Goal: Navigation & Orientation: Find specific page/section

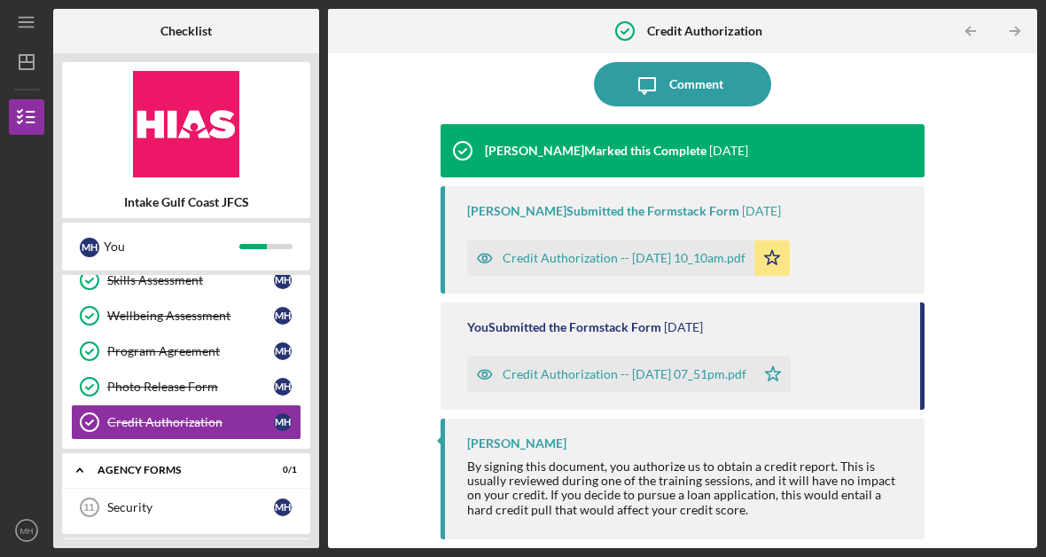
scroll to position [26, 0]
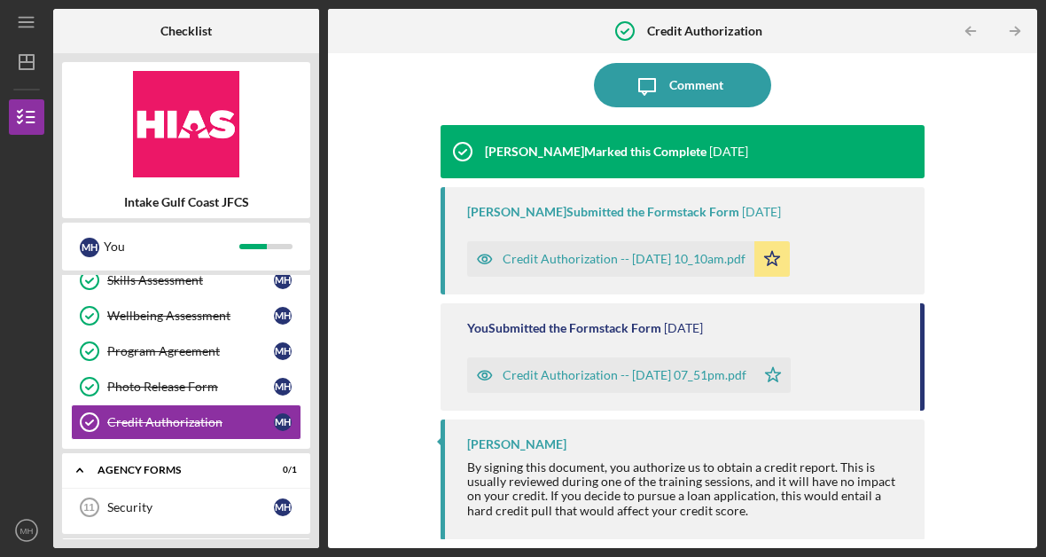
click at [175, 135] on img at bounding box center [186, 124] width 248 height 106
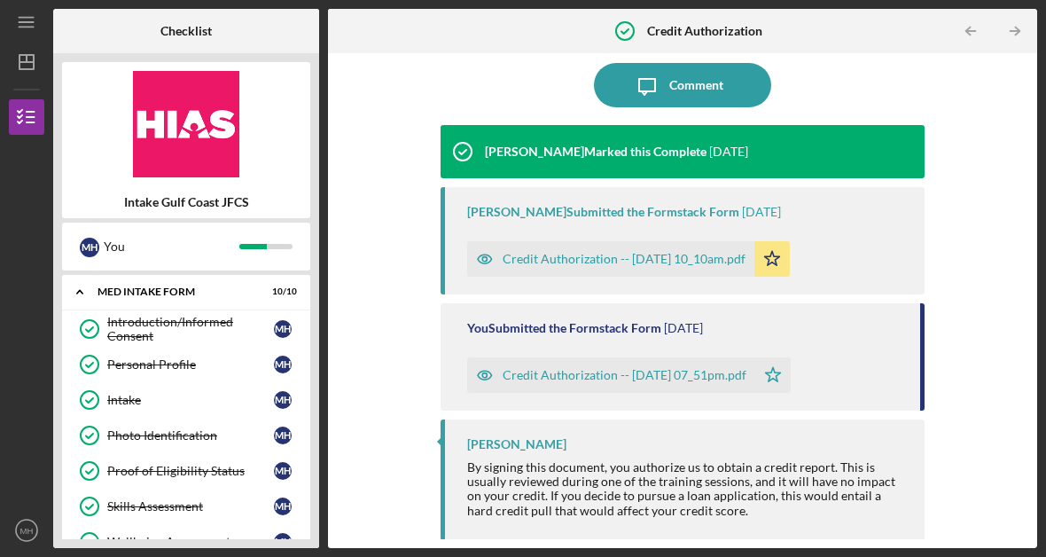
scroll to position [0, 0]
click at [33, 18] on line "button" at bounding box center [26, 18] width 14 height 0
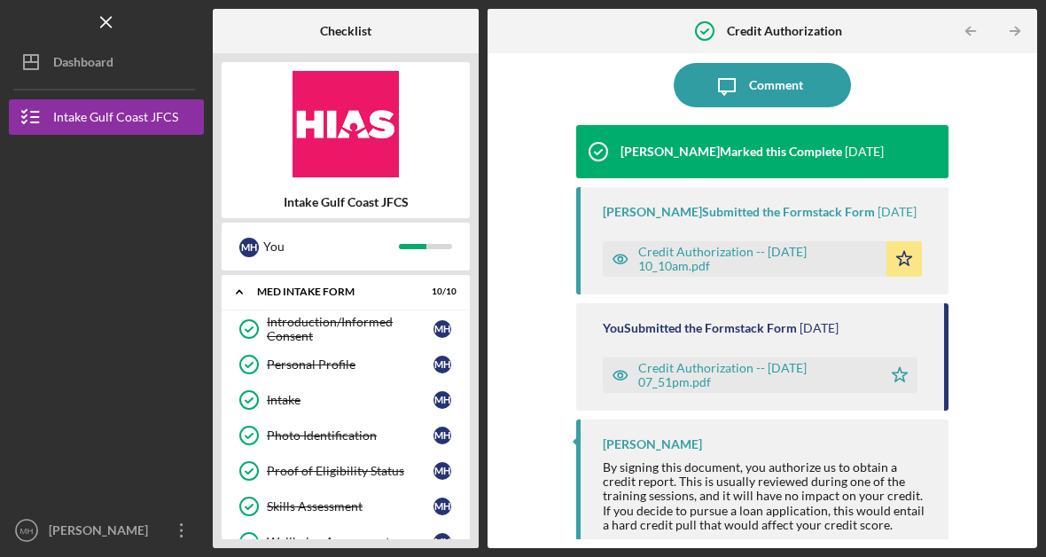
click at [70, 64] on div "Dashboard" at bounding box center [83, 64] width 60 height 40
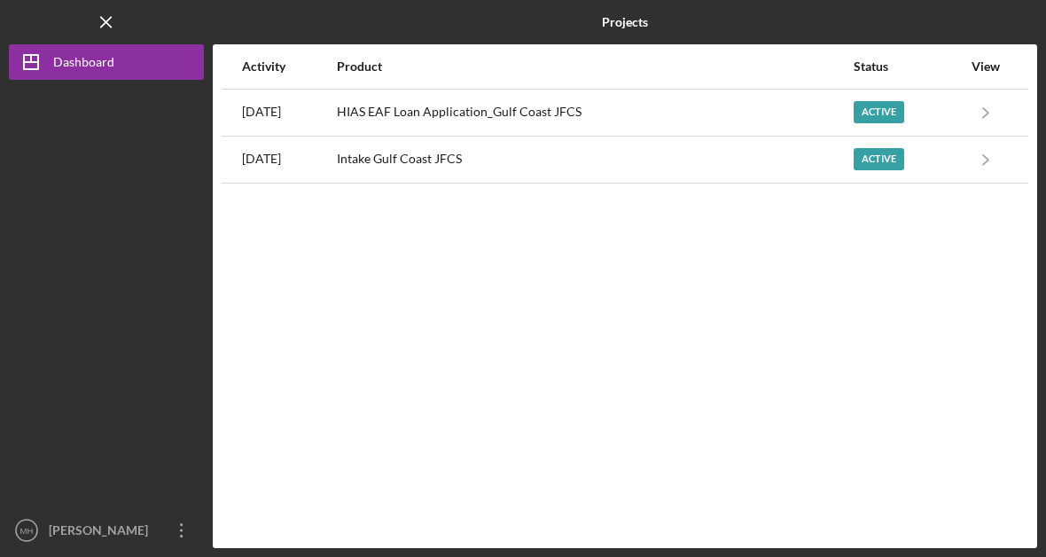
click at [104, 32] on icon "Icon/Menu Close" at bounding box center [107, 23] width 40 height 40
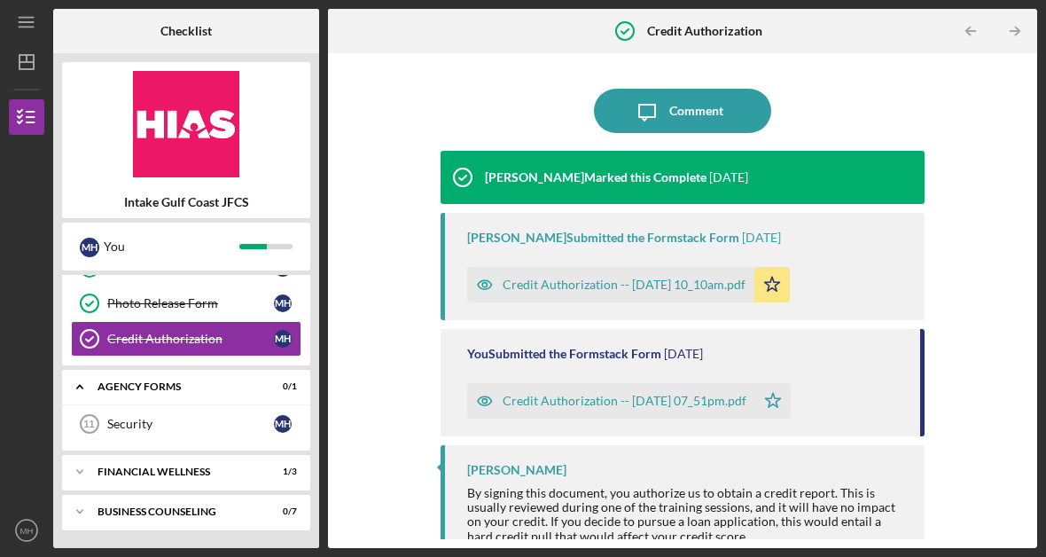
scroll to position [309, 0]
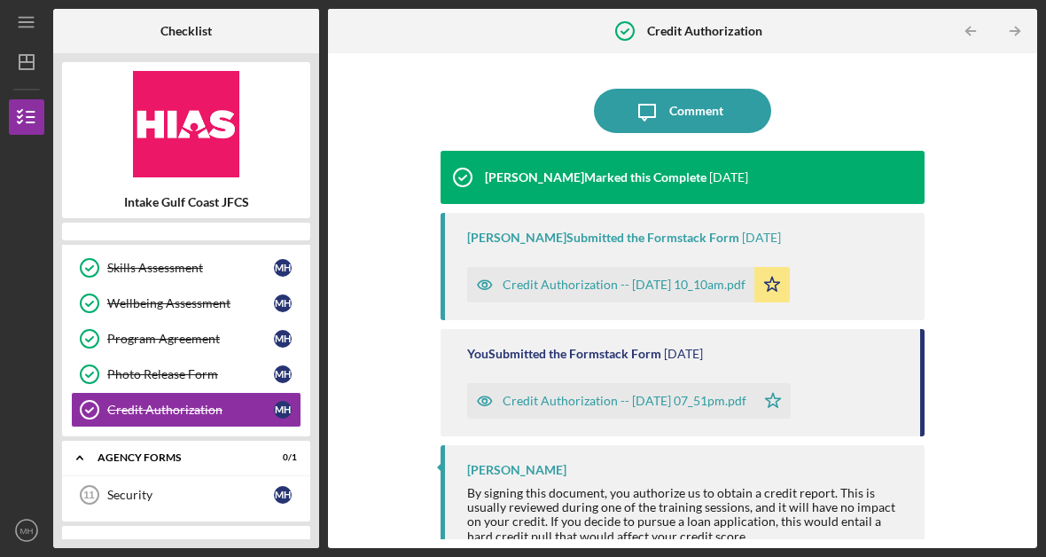
scroll to position [226, 0]
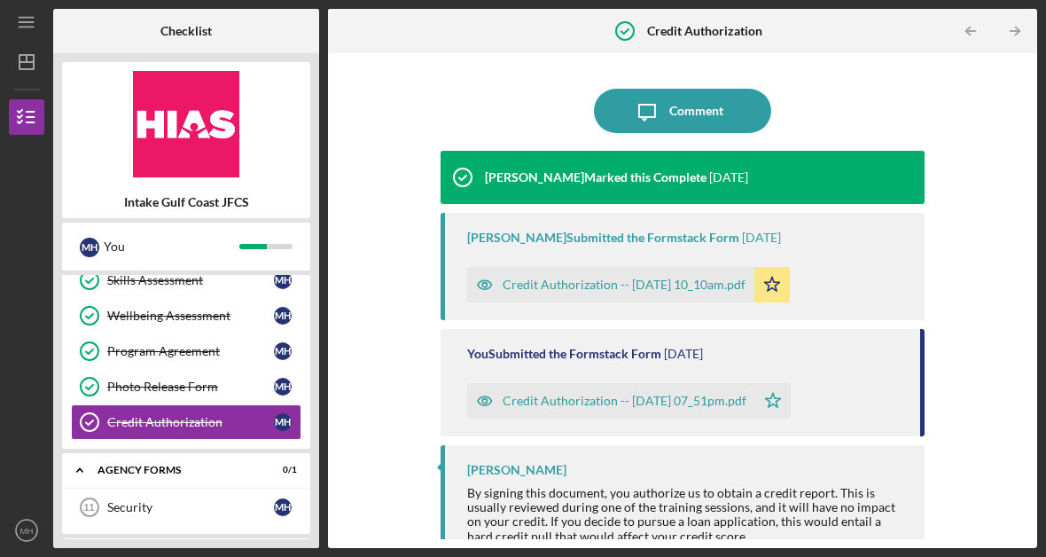
click at [24, 529] on text "MH" at bounding box center [26, 530] width 13 height 10
click at [34, 352] on div at bounding box center [26, 417] width 35 height 189
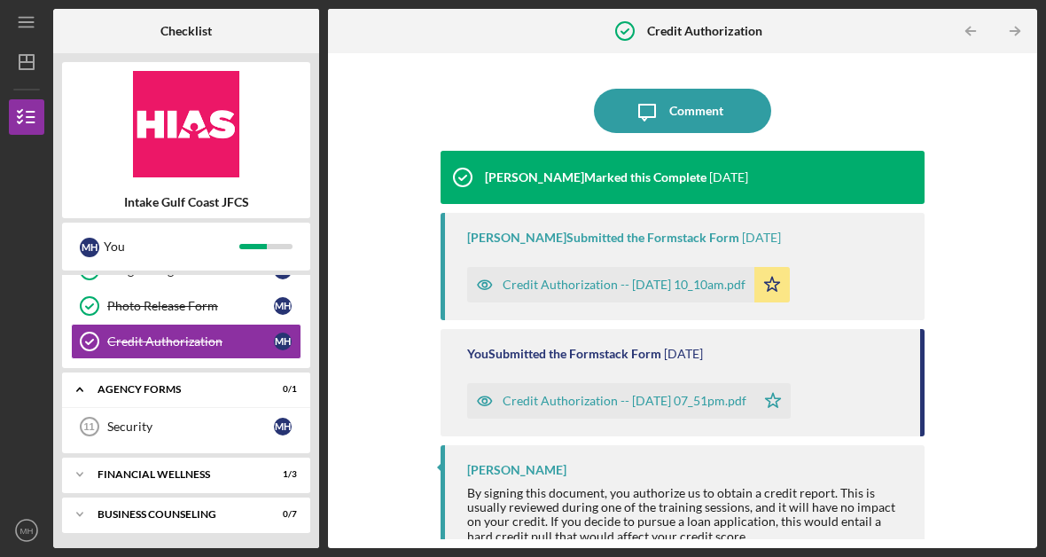
scroll to position [308, 0]
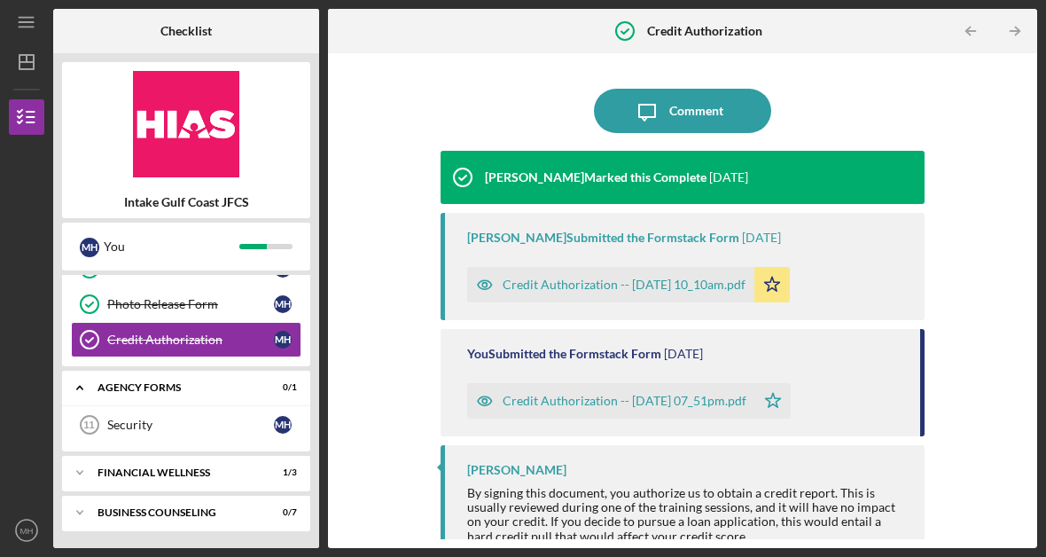
click at [241, 385] on div "Agency Forms" at bounding box center [174, 387] width 155 height 11
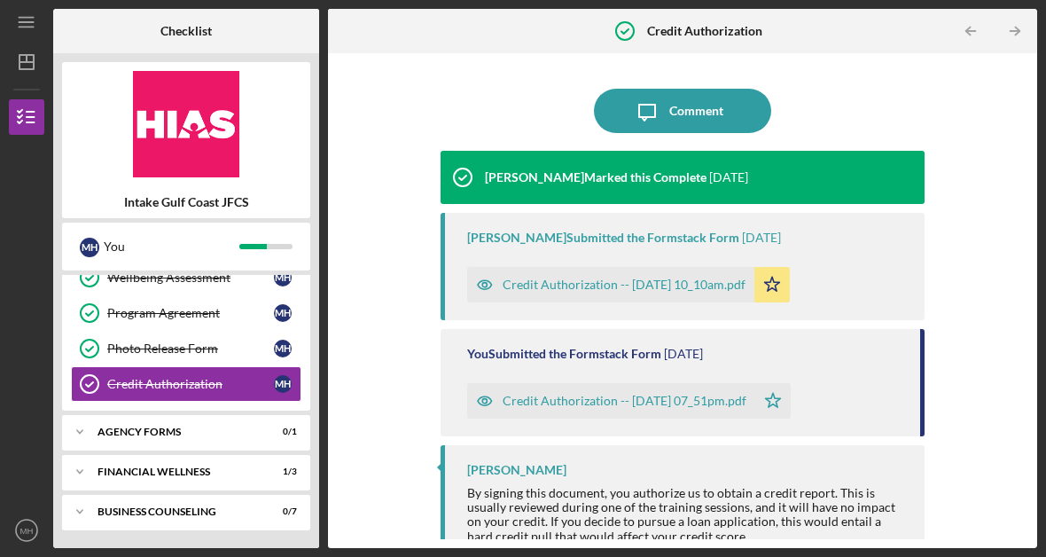
scroll to position [264, 0]
click at [250, 440] on div "Icon/Expander Agency Forms 0 / 1" at bounding box center [186, 431] width 248 height 35
click at [219, 468] on div "Security" at bounding box center [190, 469] width 167 height 14
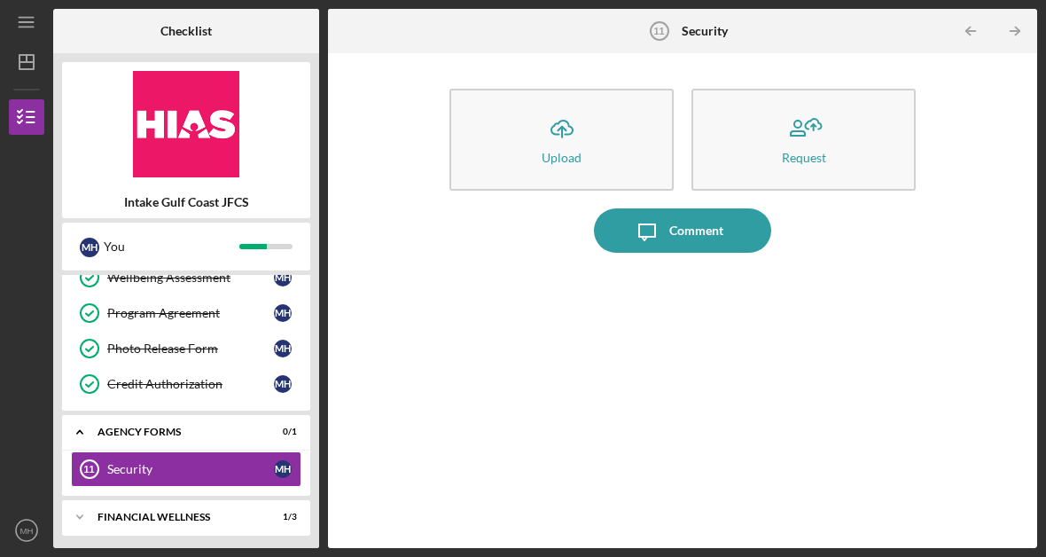
click at [401, 313] on div "Icon/Upload Upload Request Icon/Message Comment" at bounding box center [682, 300] width 691 height 477
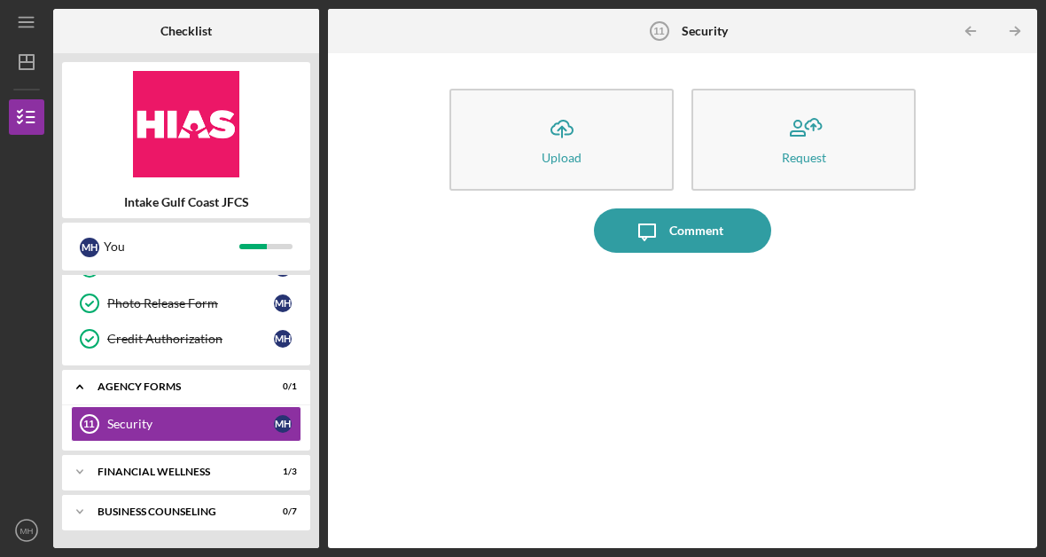
scroll to position [309, 0]
click at [240, 467] on div "Financial Wellness" at bounding box center [174, 471] width 155 height 11
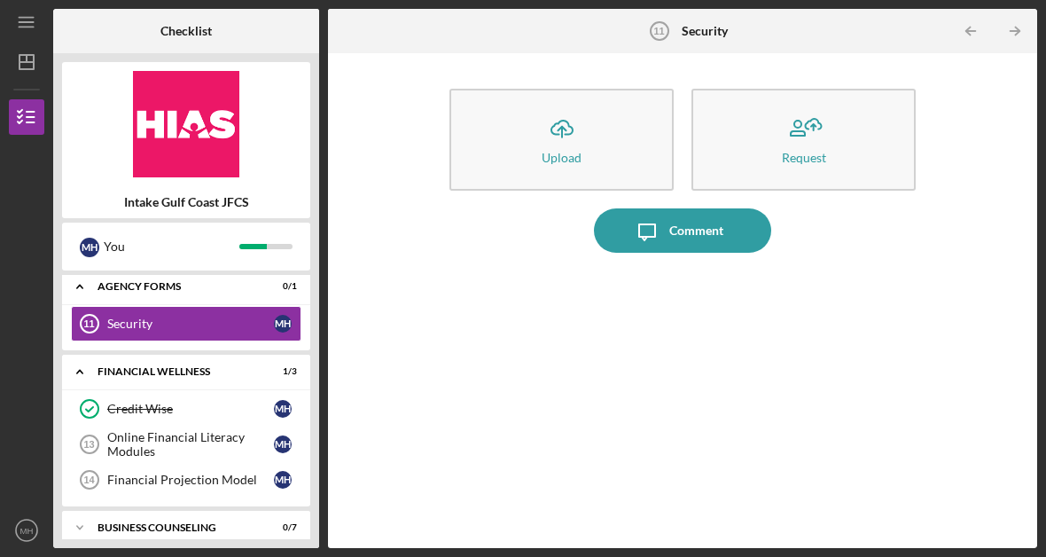
scroll to position [411, 0]
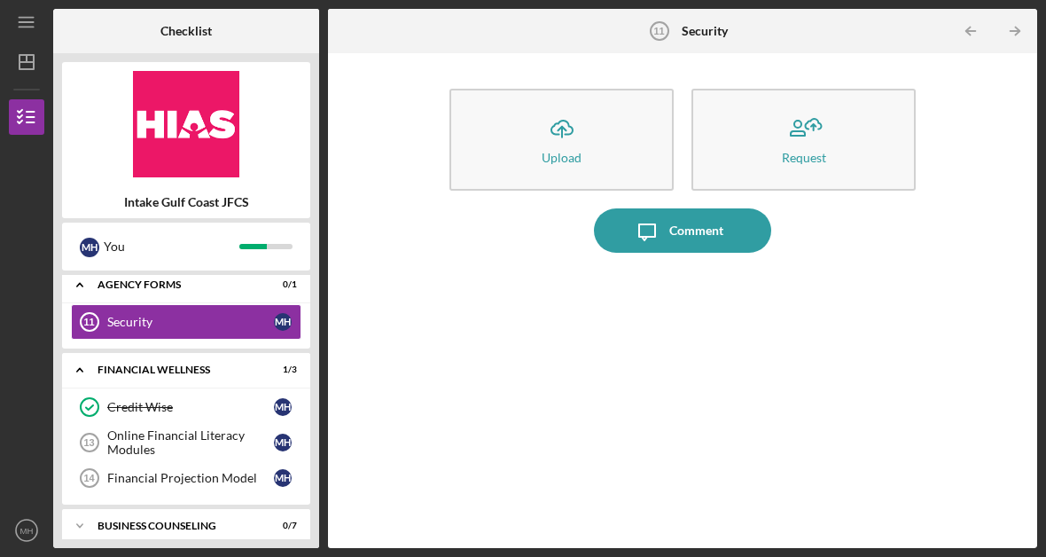
click at [216, 432] on div "Online Financial Literacy Modules" at bounding box center [190, 442] width 167 height 28
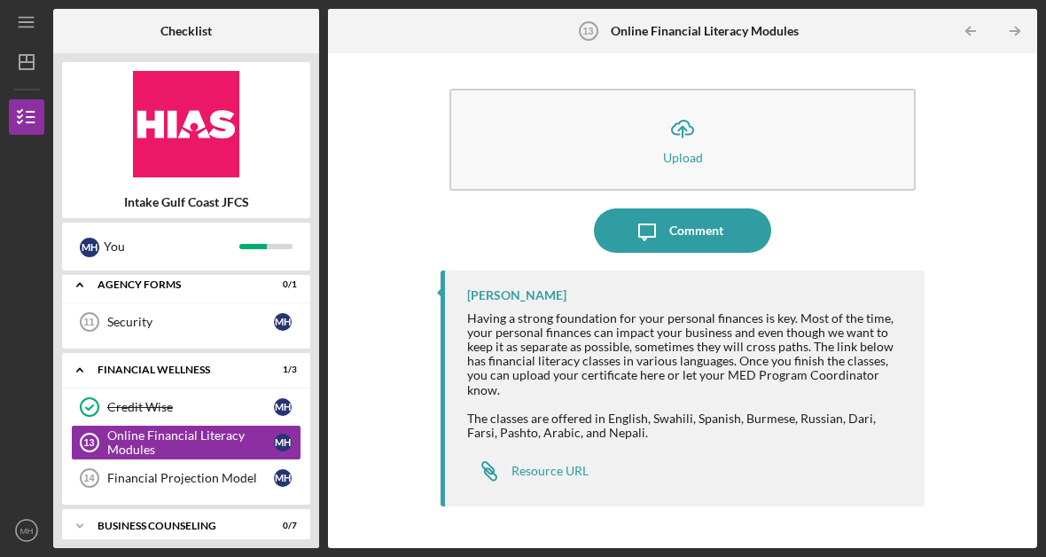
click at [559, 463] on div "Resource URL" at bounding box center [549, 470] width 77 height 14
